Goal: Contribute content: Contribute content

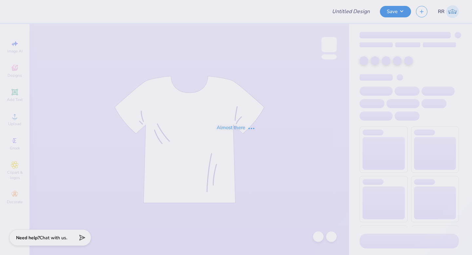
type input "Winter Bid-day Hoodies!"
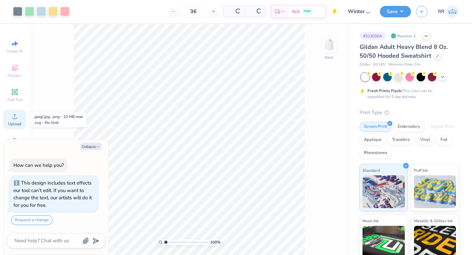
click at [16, 124] on span "Upload" at bounding box center [14, 123] width 13 height 5
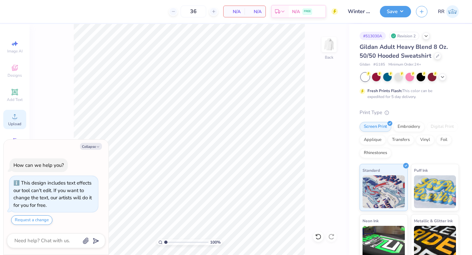
click at [11, 113] on icon at bounding box center [15, 116] width 8 height 8
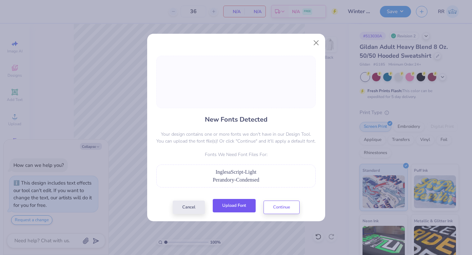
click at [227, 204] on button "Upload Font" at bounding box center [234, 205] width 43 height 13
type textarea "x"
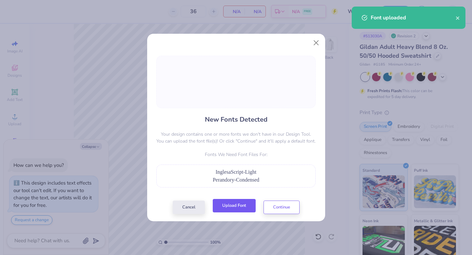
click at [246, 206] on button "Upload Font" at bounding box center [234, 205] width 43 height 13
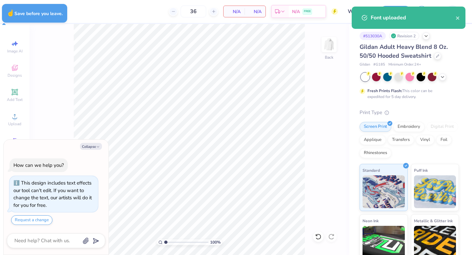
type textarea "x"
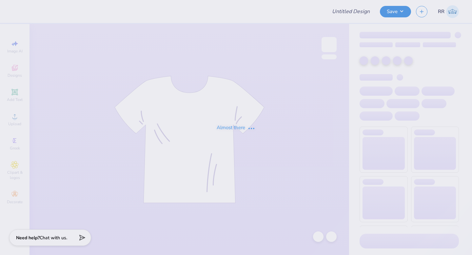
type input "Winter Bid-day Hoodies!"
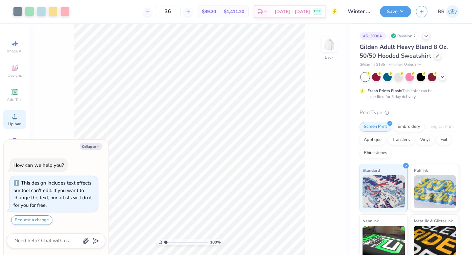
click at [8, 113] on div "Upload" at bounding box center [14, 119] width 23 height 19
click at [8, 120] on div "Upload" at bounding box center [14, 119] width 23 height 19
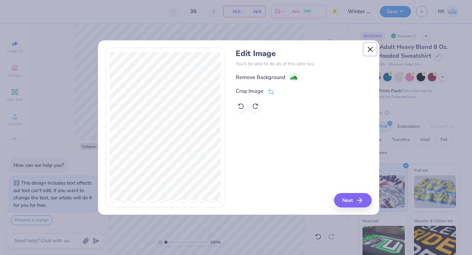
click at [370, 52] on button "Close" at bounding box center [370, 49] width 12 height 12
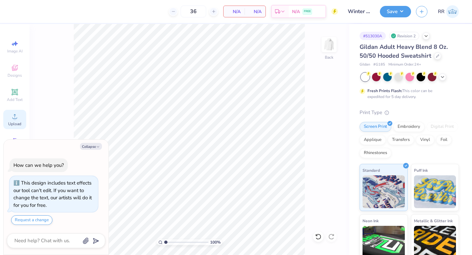
click at [8, 114] on div "Upload" at bounding box center [14, 119] width 23 height 19
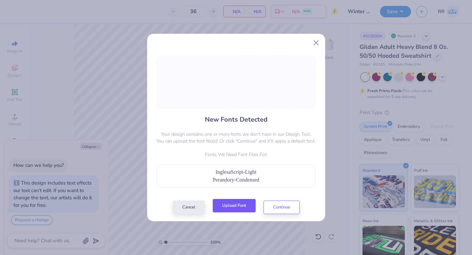
click at [217, 208] on button "Upload Font" at bounding box center [234, 205] width 43 height 13
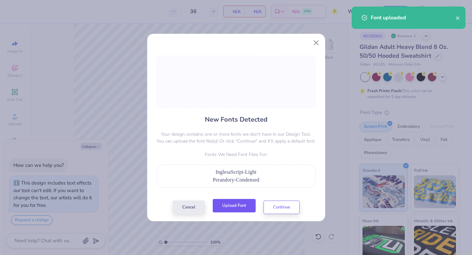
click at [233, 211] on button "Upload Font" at bounding box center [234, 205] width 43 height 13
click at [226, 207] on button "Upload Font" at bounding box center [234, 205] width 43 height 13
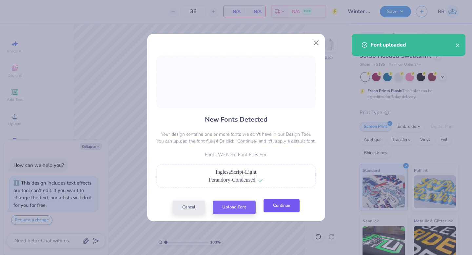
click at [281, 205] on button "Continue" at bounding box center [282, 205] width 36 height 13
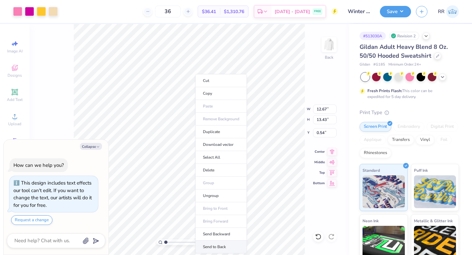
click at [212, 246] on li "Send to Back" at bounding box center [220, 247] width 51 height 13
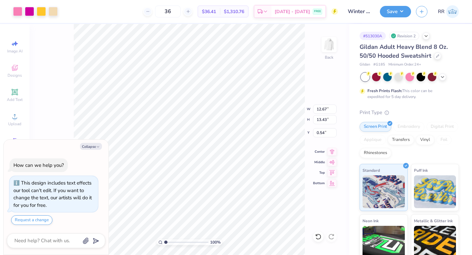
type textarea "x"
type input "6.24"
type input "1.58"
type input "4.52"
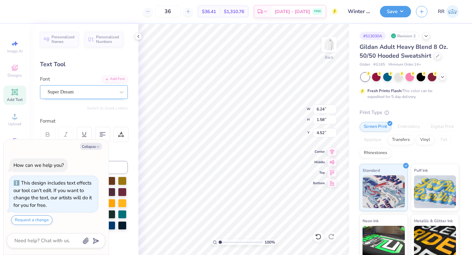
click at [91, 96] on div "Super Dream" at bounding box center [81, 92] width 69 height 10
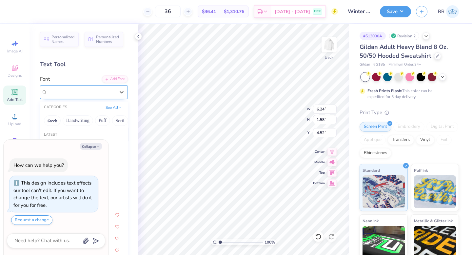
type textarea "x"
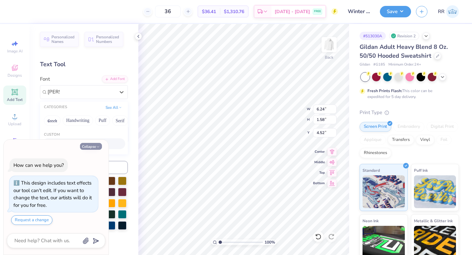
type input "[PERSON_NAME]"
type textarea "x"
click at [85, 145] on button "Collapse" at bounding box center [91, 146] width 22 height 7
type textarea "x"
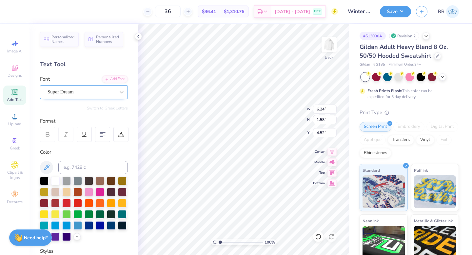
click at [82, 90] on div "Super Dream" at bounding box center [81, 92] width 69 height 10
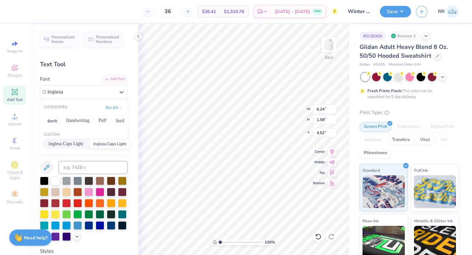
drag, startPoint x: 67, startPoint y: 143, endPoint x: 97, endPoint y: 150, distance: 31.0
click at [67, 143] on span "Inglesa Caps Light" at bounding box center [66, 143] width 35 height 7
type input "inglesa"
type input "5.48"
type input "0.85"
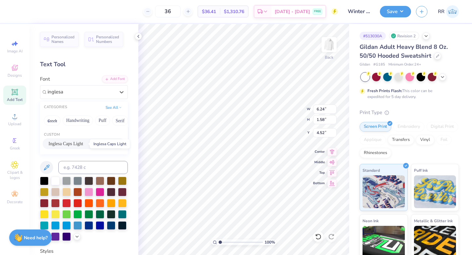
type input "4.87"
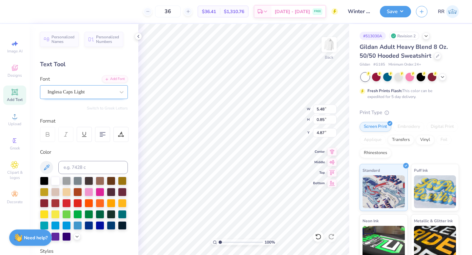
click at [106, 89] on div "Inglesa Caps Light" at bounding box center [81, 92] width 69 height 10
click at [120, 78] on div "Add Font" at bounding box center [115, 79] width 26 height 8
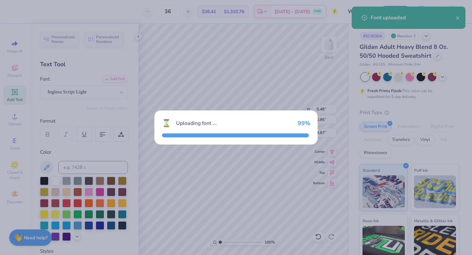
type input "6.60"
type input "1.94"
type input "4.33"
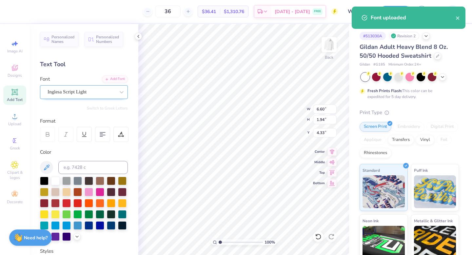
drag, startPoint x: 332, startPoint y: 149, endPoint x: 71, endPoint y: 93, distance: 266.8
click at [332, 149] on icon at bounding box center [332, 152] width 4 height 6
click at [71, 93] on div "Inglesa Script Light" at bounding box center [81, 92] width 69 height 10
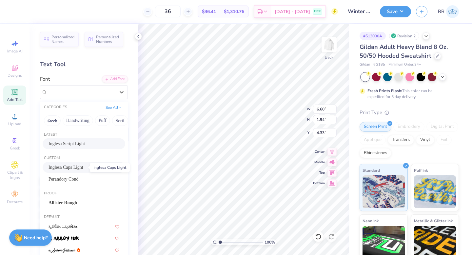
click at [65, 165] on span "Inglesa Caps Light" at bounding box center [66, 167] width 35 height 7
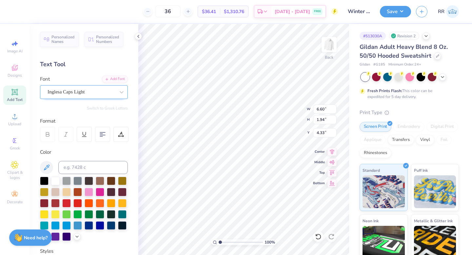
type input "5.48"
type input "0.85"
type input "4.87"
click at [86, 94] on div "Inglesa Caps Light" at bounding box center [81, 92] width 69 height 10
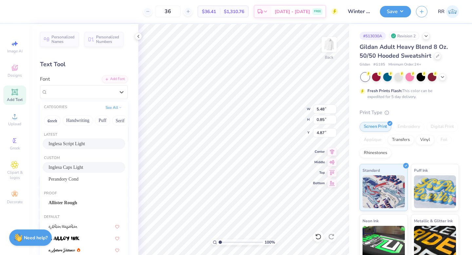
click at [76, 140] on div "Inglesa Script Light" at bounding box center [84, 143] width 83 height 11
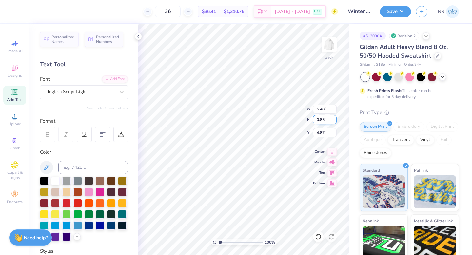
type input "6.60"
type input "1.94"
type input "4.33"
click at [331, 150] on icon at bounding box center [332, 151] width 4 height 6
click at [332, 150] on icon at bounding box center [332, 151] width 4 height 6
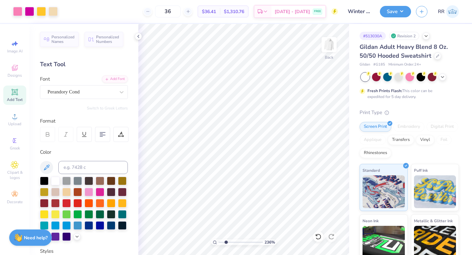
drag, startPoint x: 220, startPoint y: 241, endPoint x: 226, endPoint y: 241, distance: 5.6
type input "2.36"
click at [226, 241] on input "range" at bounding box center [241, 242] width 44 height 6
type input "6.60"
type input "2.29"
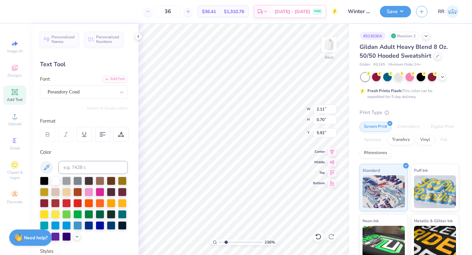
type input "4.33"
drag, startPoint x: 226, startPoint y: 242, endPoint x: 208, endPoint y: 243, distance: 18.1
type input "1"
click at [219, 243] on input "range" at bounding box center [241, 242] width 44 height 6
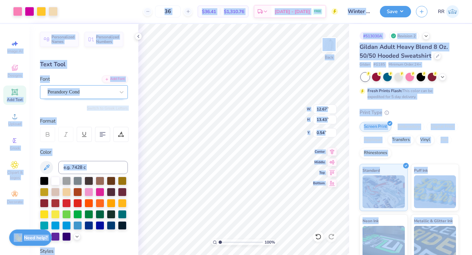
click at [75, 92] on div "Perandory Cond" at bounding box center [81, 92] width 69 height 10
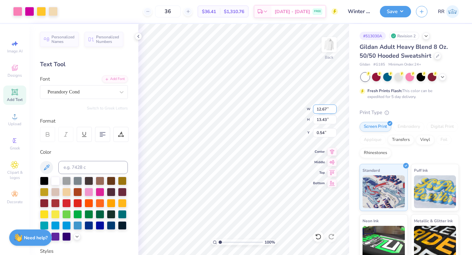
click at [322, 111] on input "12.67" at bounding box center [325, 109] width 24 height 9
type input "12.50"
type input "13.24"
type input "0.63"
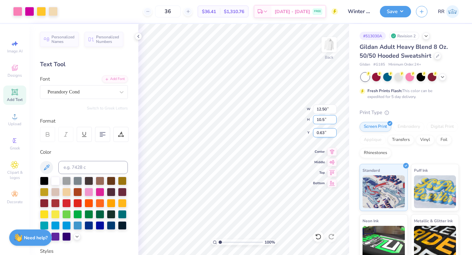
type input "10.5"
type input "9.91"
type input "10.50"
type input "2.00"
click at [320, 132] on input "2.00" at bounding box center [325, 132] width 24 height 9
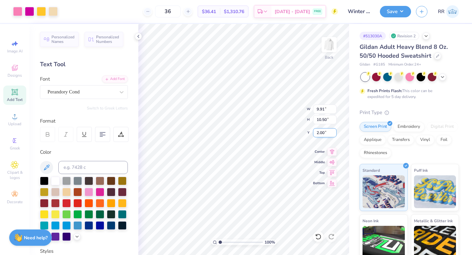
click at [320, 132] on input "2.00" at bounding box center [325, 132] width 24 height 9
type input "3.00"
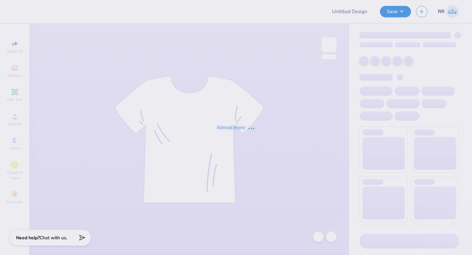
type input "Winter Bid-day Hoodies!"
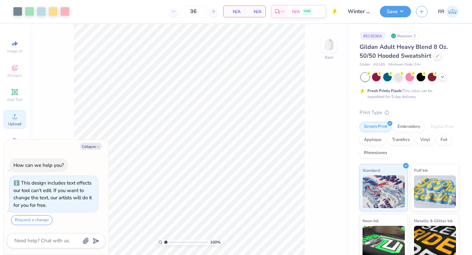
click at [14, 116] on icon at bounding box center [15, 116] width 8 height 8
click at [82, 146] on button "Collapse" at bounding box center [91, 146] width 22 height 7
type textarea "x"
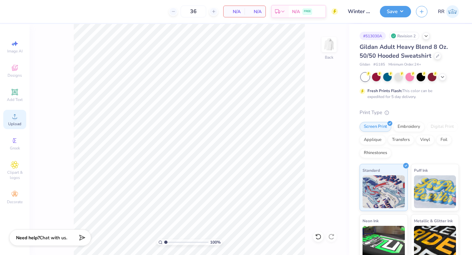
click at [8, 122] on span "Upload" at bounding box center [14, 123] width 13 height 5
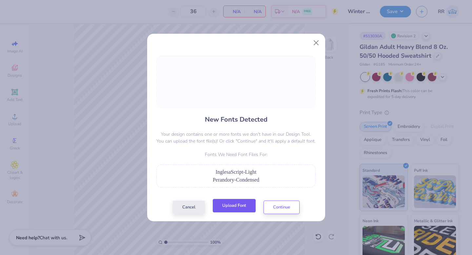
click at [252, 203] on button "Upload Font" at bounding box center [234, 205] width 43 height 13
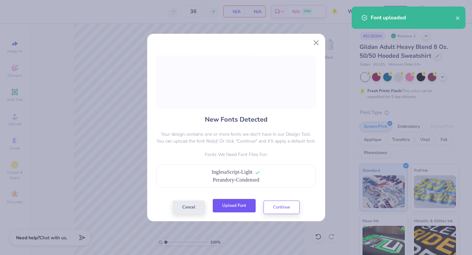
click at [230, 205] on button "Upload Font" at bounding box center [234, 205] width 43 height 13
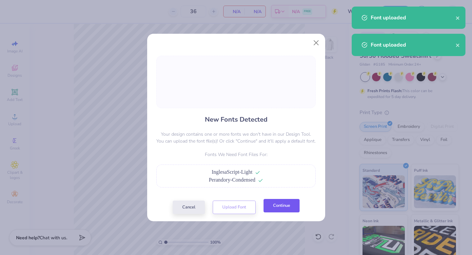
click at [282, 212] on button "Continue" at bounding box center [282, 205] width 36 height 13
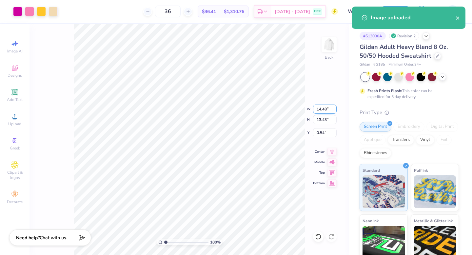
click at [319, 110] on input "14.48" at bounding box center [325, 109] width 24 height 9
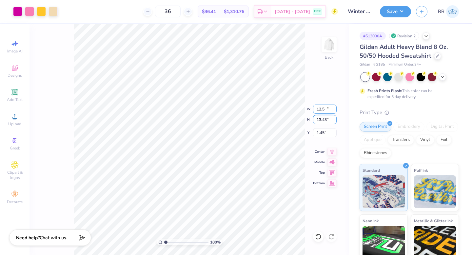
type input "12.50"
type input "11.59"
type input "2.41"
click at [332, 151] on icon at bounding box center [332, 151] width 4 height 6
click at [320, 131] on input "2.41" at bounding box center [325, 132] width 24 height 9
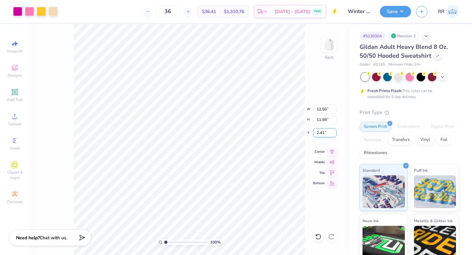
click at [320, 131] on input "2.41" at bounding box center [325, 132] width 24 height 9
click at [325, 122] on input "11.59" at bounding box center [325, 119] width 24 height 9
type input "10.5"
type input "11.32"
type input "10.50"
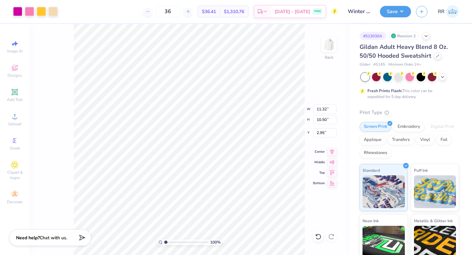
type input "2.00"
click at [321, 132] on input "2.00" at bounding box center [325, 132] width 24 height 9
click at [335, 151] on icon at bounding box center [332, 151] width 9 height 8
click at [321, 236] on icon at bounding box center [318, 236] width 7 height 7
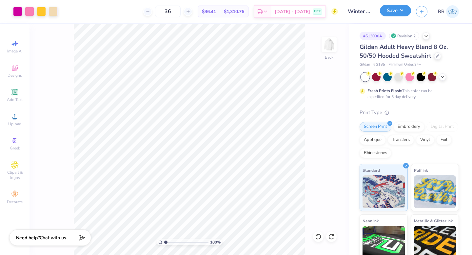
click at [394, 14] on button "Save" at bounding box center [395, 10] width 31 height 11
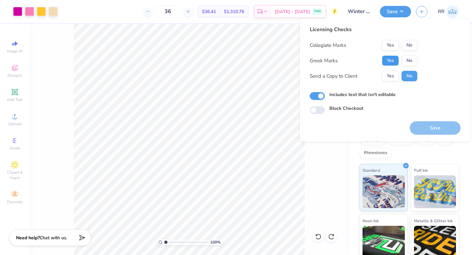
click at [391, 59] on button "Yes" at bounding box center [390, 60] width 17 height 10
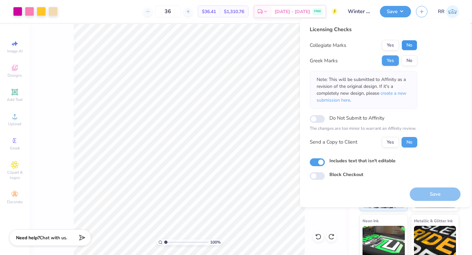
click at [406, 48] on button "No" at bounding box center [410, 45] width 16 height 10
click at [390, 93] on span "create a new submission here" at bounding box center [362, 96] width 90 height 13
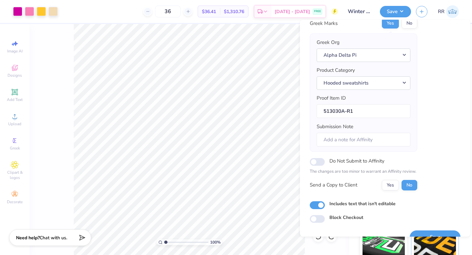
scroll to position [45, 0]
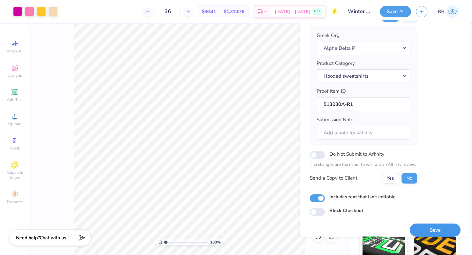
click at [421, 231] on button "Save" at bounding box center [435, 230] width 51 height 13
